Goal: Register for event/course

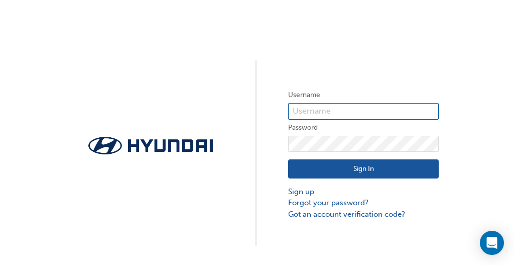
type input "34368"
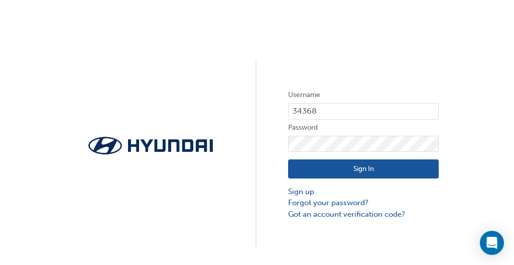
click at [351, 171] on button "Sign In" at bounding box center [363, 168] width 151 height 19
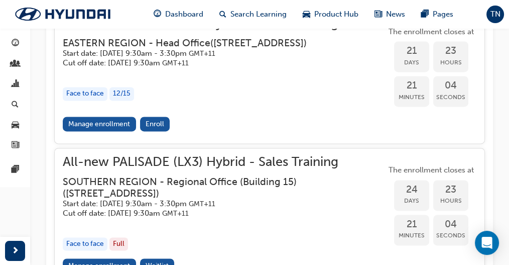
scroll to position [1428, 0]
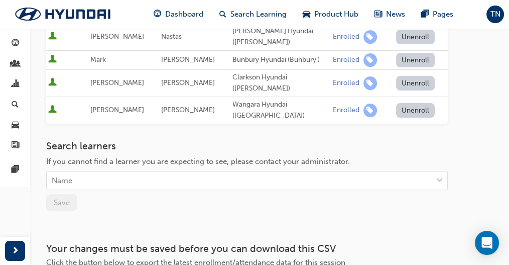
scroll to position [368, 0]
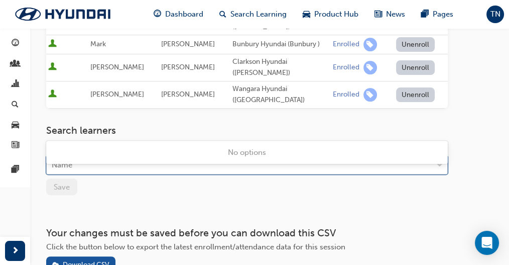
click at [129, 156] on div "Name" at bounding box center [240, 165] width 386 height 18
type input "ISA"
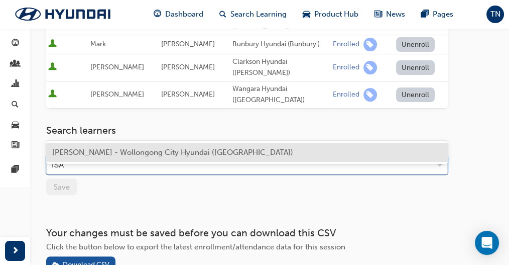
click at [133, 150] on span "[PERSON_NAME] - Wollongong City Hyundai ([GEOGRAPHIC_DATA])" at bounding box center [172, 152] width 241 height 9
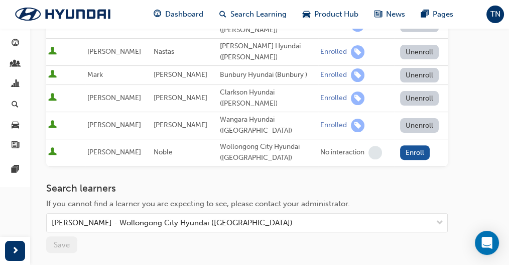
scroll to position [334, 0]
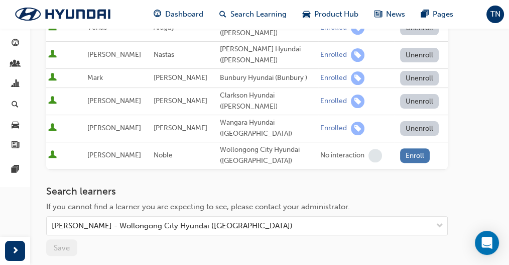
click at [416, 148] on button "Enroll" at bounding box center [415, 155] width 30 height 15
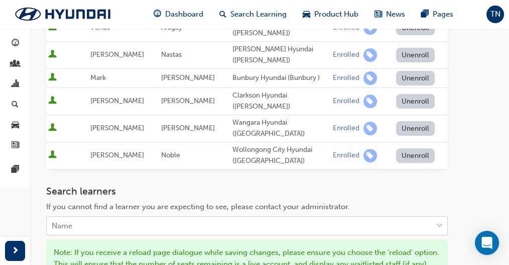
click at [128, 217] on div "Name" at bounding box center [240, 226] width 386 height 18
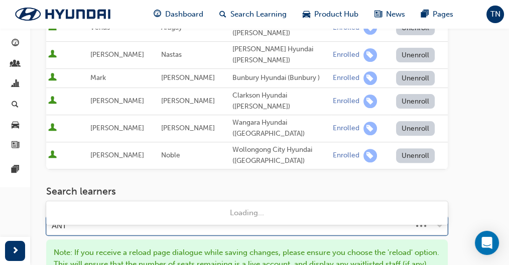
type input "ANTH"
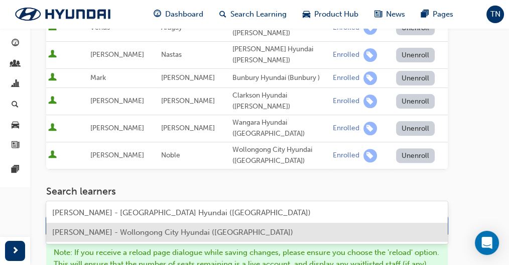
click at [104, 231] on span "Anthony Krauss - Wollongong City Hyundai (Wollongong)" at bounding box center [172, 231] width 241 height 9
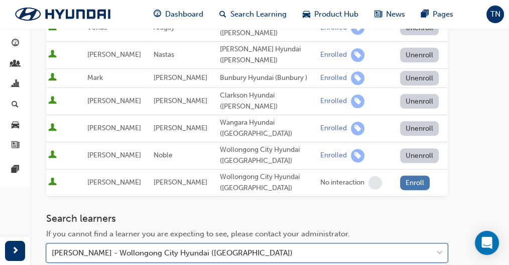
click at [411, 175] on button "Enroll" at bounding box center [415, 182] width 30 height 15
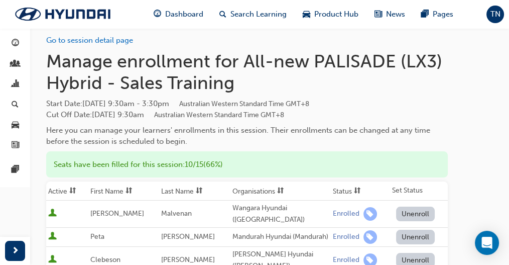
scroll to position [0, 0]
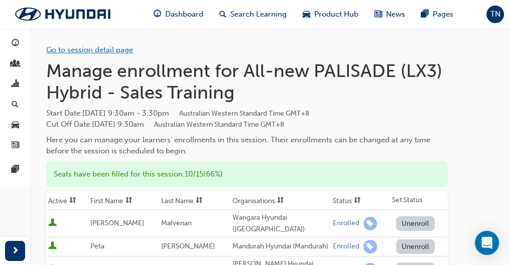
click at [82, 50] on link "Go to session detail page" at bounding box center [89, 49] width 87 height 9
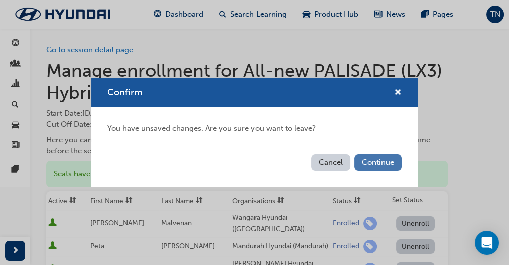
click at [378, 168] on button "Continue" at bounding box center [377, 162] width 47 height 17
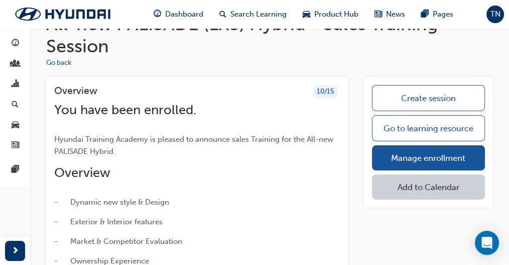
scroll to position [30, 0]
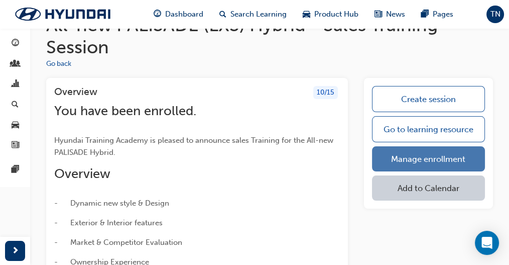
click at [431, 151] on link "Manage enrollment" at bounding box center [428, 158] width 113 height 25
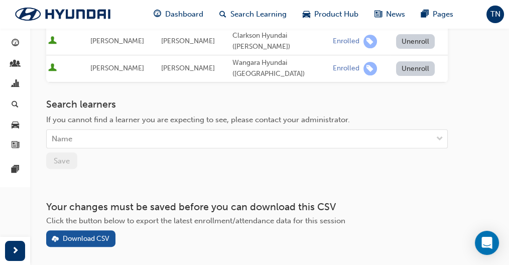
scroll to position [395, 0]
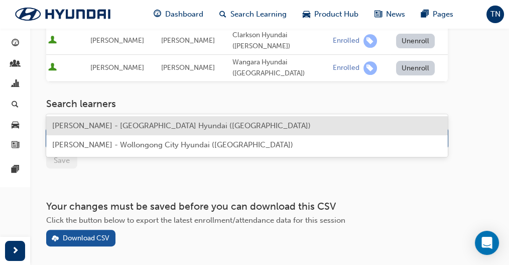
click at [131, 130] on div "Name" at bounding box center [240, 139] width 386 height 18
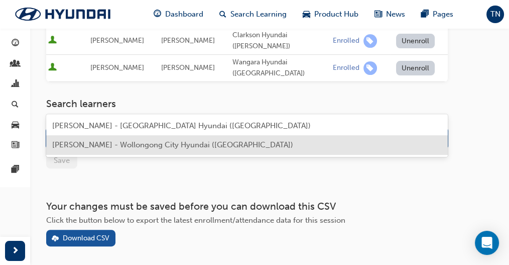
click at [114, 146] on span "Anthony Krauss - Wollongong City Hyundai (Wollongong)" at bounding box center [172, 144] width 241 height 9
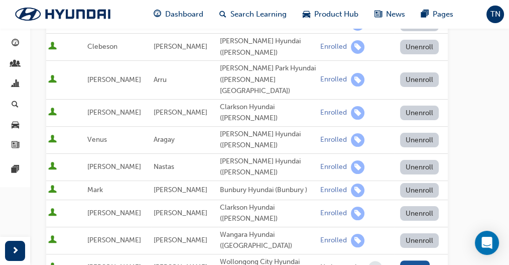
scroll to position [234, 0]
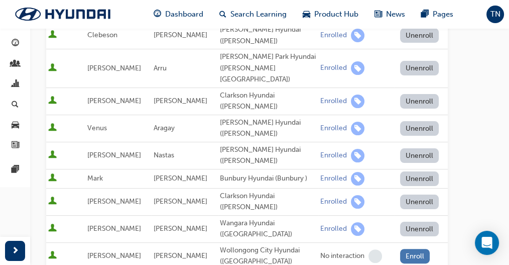
click at [413, 248] on button "Enroll" at bounding box center [415, 255] width 30 height 15
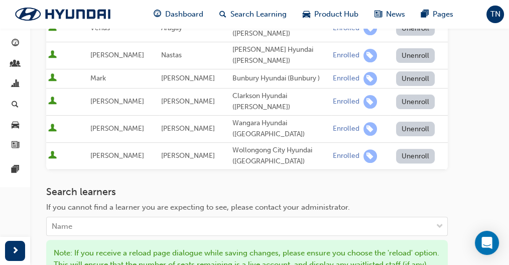
scroll to position [334, 0]
click at [101, 217] on div "Name" at bounding box center [240, 226] width 386 height 18
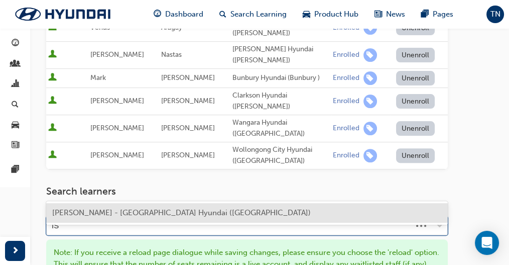
type input "ISA"
click at [94, 214] on span "Isabella Noble - Wollongong City Hyundai (Wollongong)" at bounding box center [172, 212] width 241 height 9
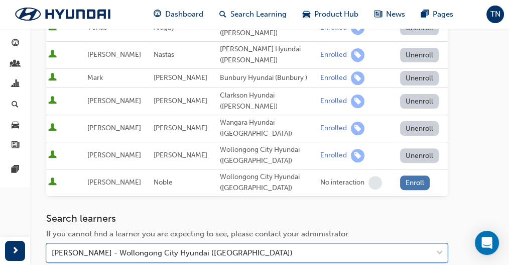
click at [415, 175] on button "Enroll" at bounding box center [415, 182] width 30 height 15
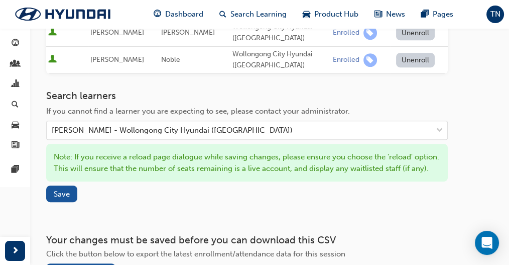
scroll to position [502, 0]
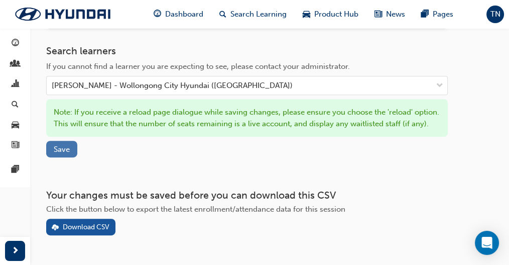
click at [69, 141] on button "Save" at bounding box center [61, 149] width 31 height 17
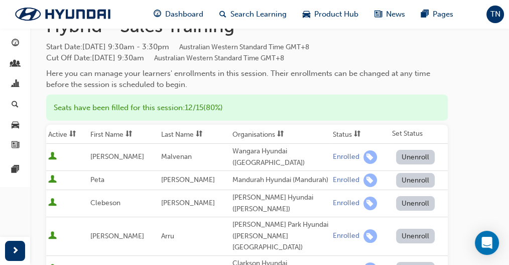
scroll to position [0, 0]
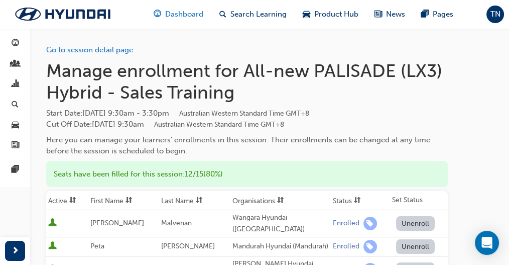
click at [184, 11] on span "Dashboard" at bounding box center [184, 15] width 38 height 12
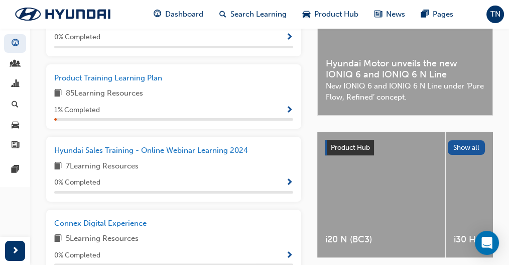
scroll to position [192, 0]
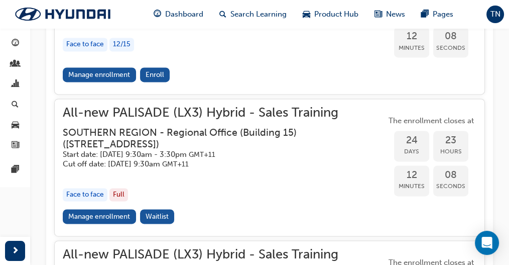
scroll to position [1472, 0]
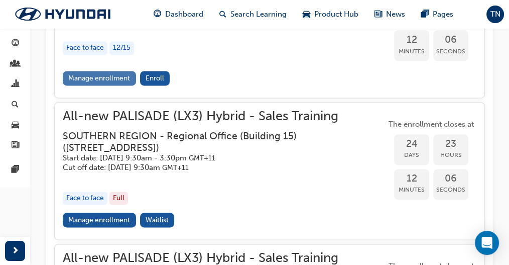
click at [90, 85] on link "Manage enrollment" at bounding box center [99, 78] width 73 height 15
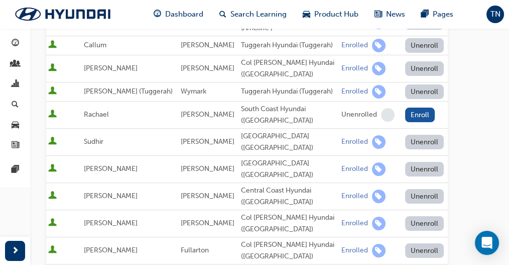
scroll to position [402, 0]
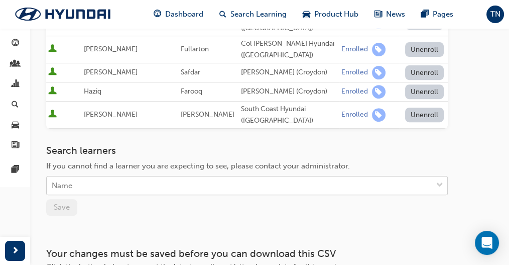
click at [141, 181] on div "Name" at bounding box center [240, 186] width 386 height 18
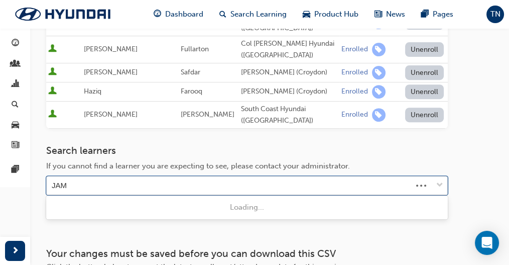
type input "[PERSON_NAME]"
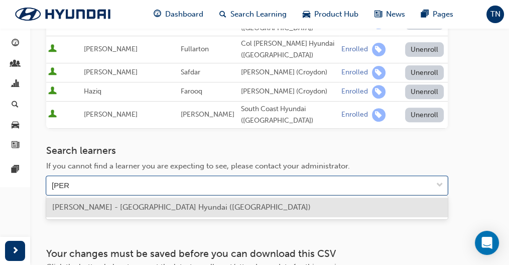
click at [158, 210] on span "[PERSON_NAME] - [GEOGRAPHIC_DATA] Hyundai ([GEOGRAPHIC_DATA])" at bounding box center [181, 206] width 259 height 9
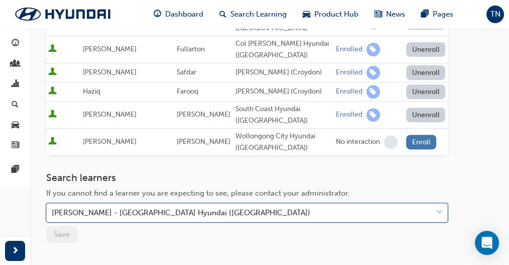
click at [419, 140] on button "Enroll" at bounding box center [421, 142] width 30 height 15
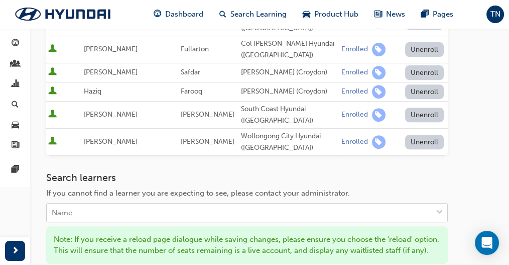
click at [137, 214] on div "Name" at bounding box center [240, 213] width 386 height 18
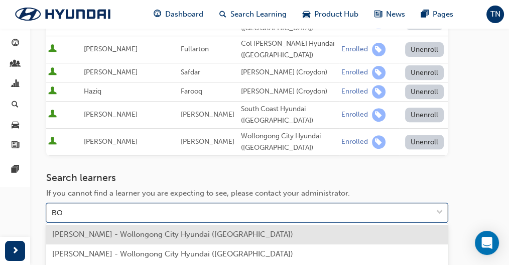
type input "BOR"
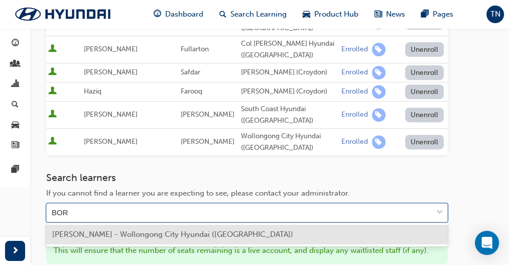
click at [94, 232] on span "[PERSON_NAME] - Wollongong City Hyundai ([GEOGRAPHIC_DATA])" at bounding box center [172, 233] width 241 height 9
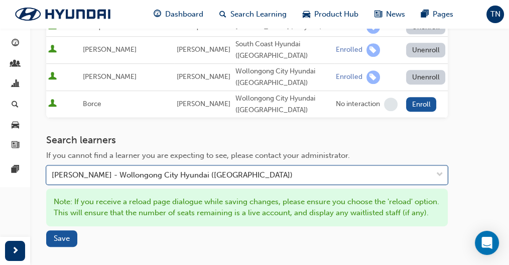
scroll to position [368, 0]
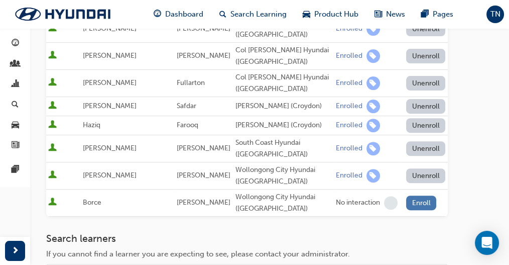
drag, startPoint x: 414, startPoint y: 196, endPoint x: 296, endPoint y: 188, distance: 118.7
click at [414, 196] on button "Enroll" at bounding box center [421, 202] width 30 height 15
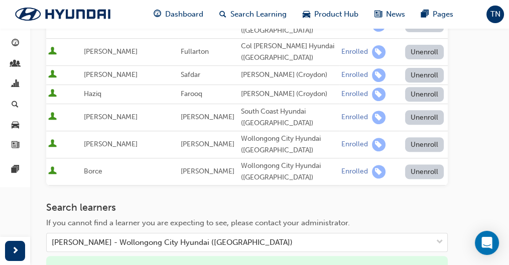
scroll to position [535, 0]
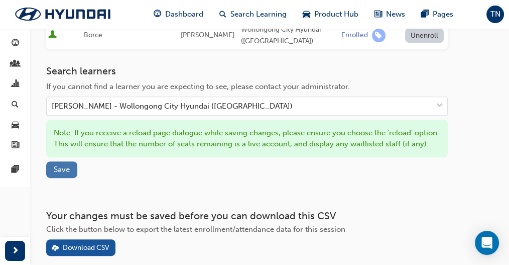
click at [67, 171] on button "Save" at bounding box center [61, 169] width 31 height 17
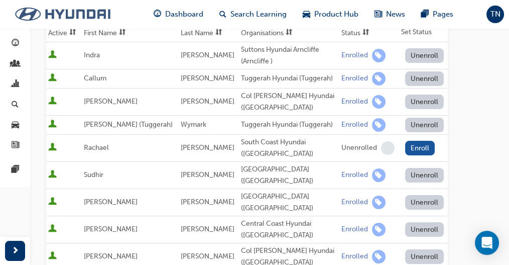
scroll to position [167, 0]
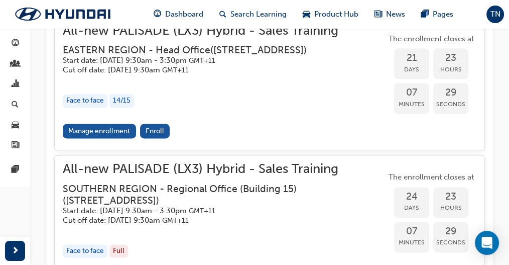
scroll to position [1387, 0]
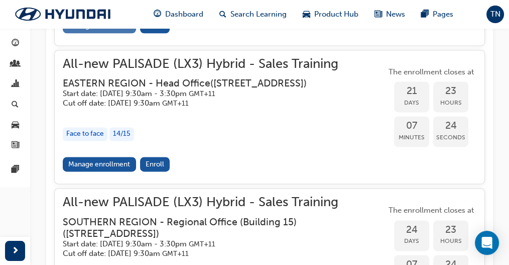
click at [82, 33] on link "Manage enrollment" at bounding box center [99, 26] width 73 height 15
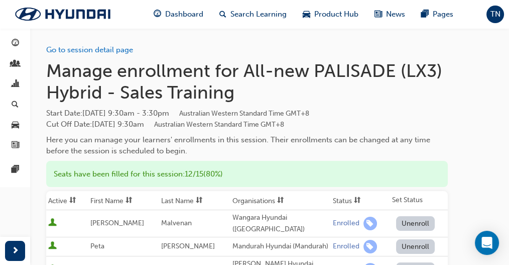
scroll to position [268, 0]
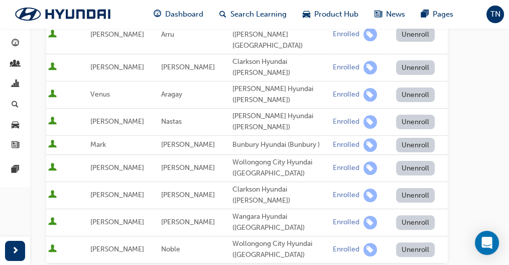
click at [411, 242] on button "Unenroll" at bounding box center [415, 249] width 39 height 15
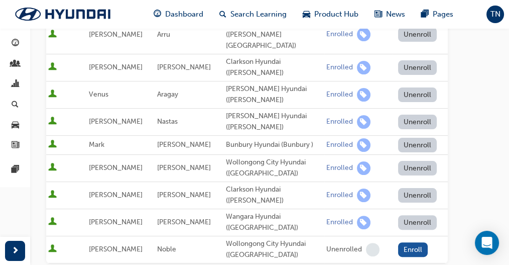
click at [407, 215] on button "Unenroll" at bounding box center [417, 222] width 39 height 15
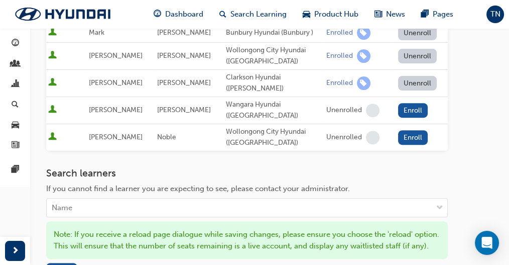
scroll to position [468, 0]
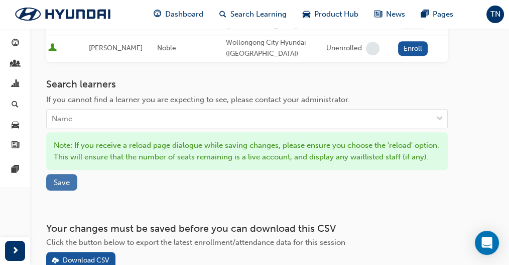
click at [71, 174] on button "Save" at bounding box center [61, 182] width 31 height 17
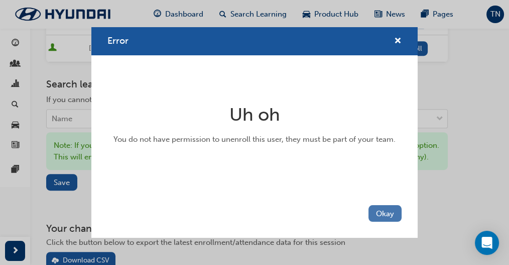
click at [390, 213] on button "Okay" at bounding box center [384, 213] width 33 height 17
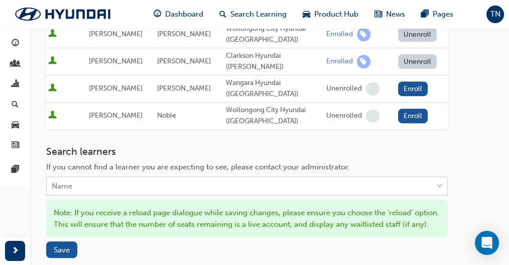
scroll to position [334, 0]
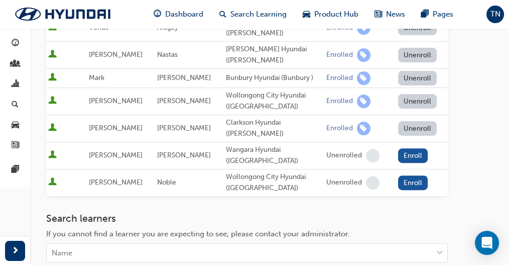
click at [419, 94] on button "Unenroll" at bounding box center [417, 101] width 39 height 15
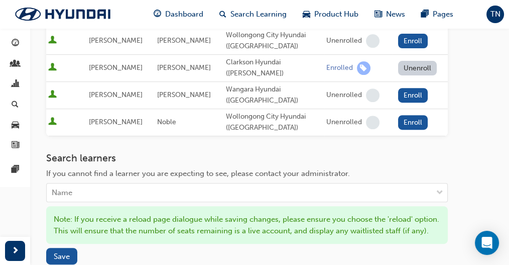
scroll to position [401, 0]
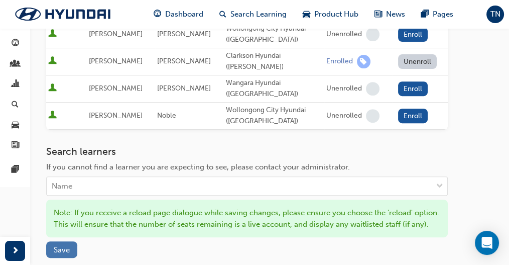
click at [57, 245] on span "Save" at bounding box center [62, 249] width 16 height 9
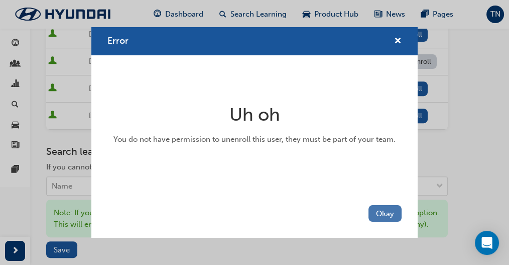
drag, startPoint x: 381, startPoint y: 206, endPoint x: 396, endPoint y: 161, distance: 47.5
click at [382, 206] on button "Okay" at bounding box center [384, 213] width 33 height 17
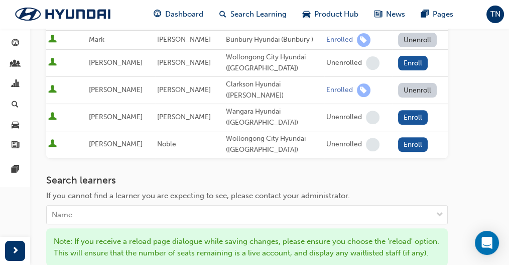
scroll to position [468, 0]
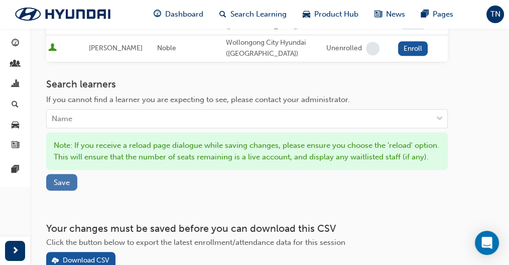
click at [67, 178] on span "Save" at bounding box center [62, 182] width 16 height 9
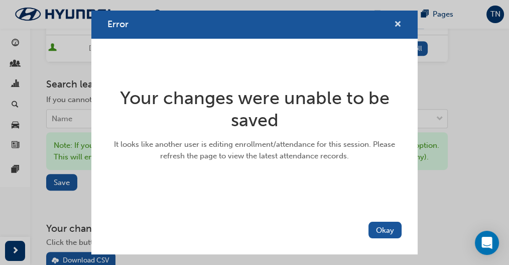
click at [397, 27] on span "cross-icon" at bounding box center [398, 25] width 8 height 9
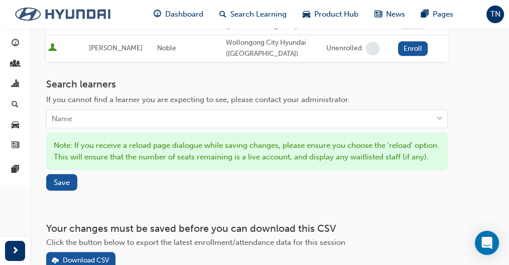
click at [51, 13] on img at bounding box center [62, 14] width 115 height 21
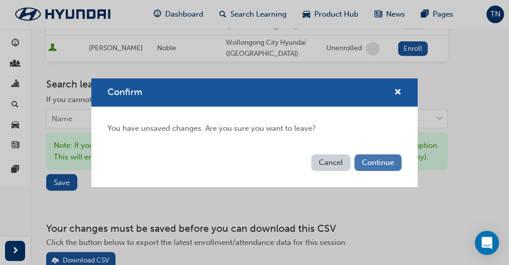
click at [386, 165] on button "Continue" at bounding box center [377, 162] width 47 height 17
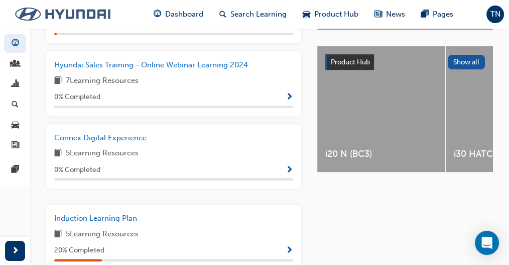
scroll to position [402, 0]
